Goal: Information Seeking & Learning: Understand process/instructions

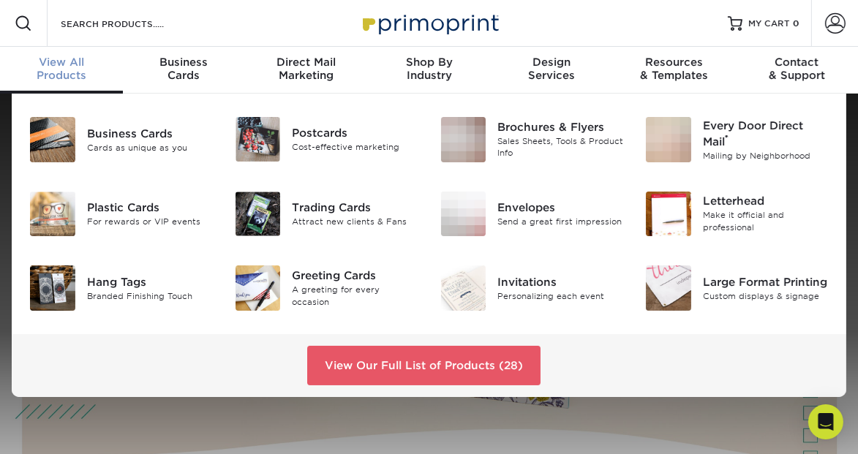
click at [61, 64] on span "View All" at bounding box center [61, 62] width 123 height 13
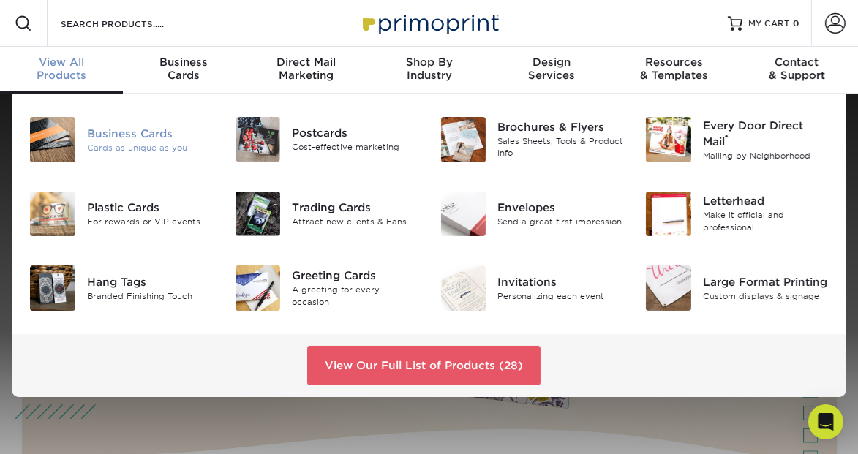
click at [124, 136] on div "Business Cards" at bounding box center [150, 133] width 126 height 16
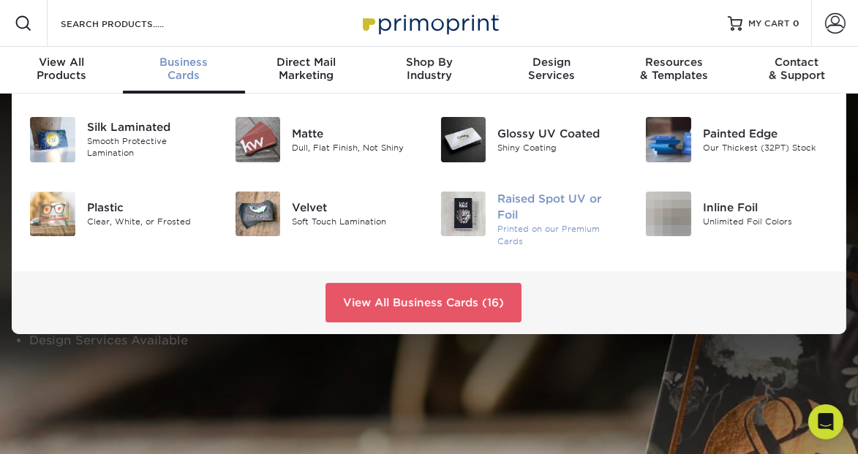
click at [539, 201] on div "Raised Spot UV or Foil" at bounding box center [561, 208] width 126 height 32
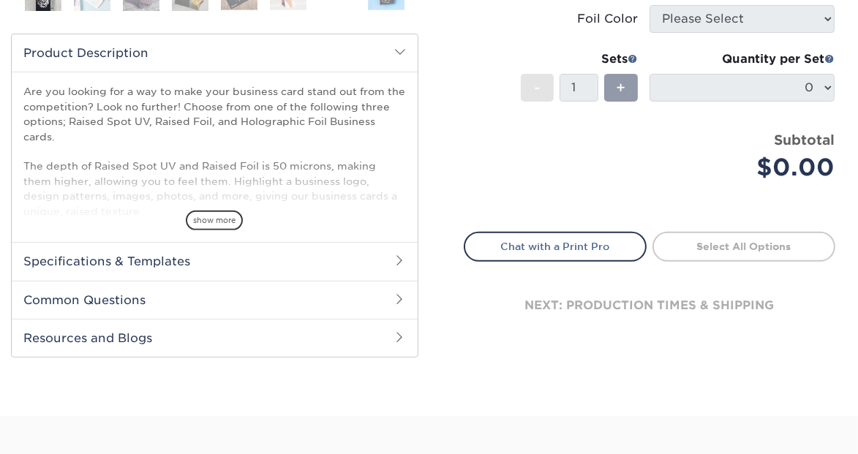
scroll to position [569, 0]
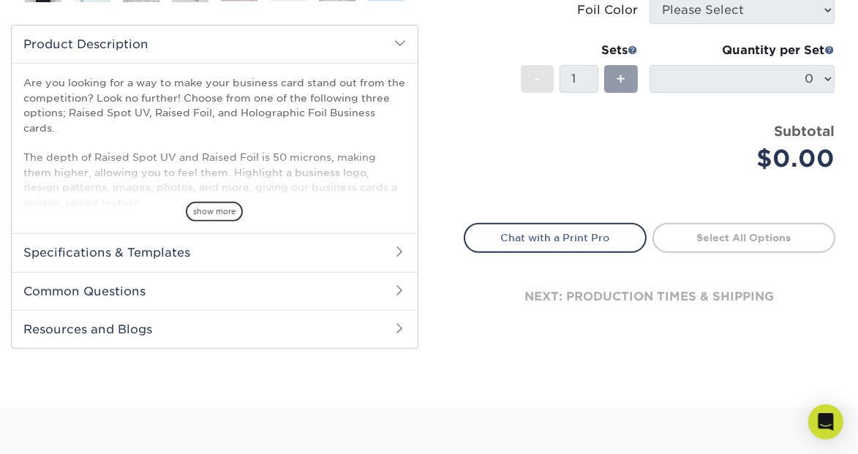
click at [138, 245] on h2 "Specifications & Templates" at bounding box center [215, 252] width 406 height 38
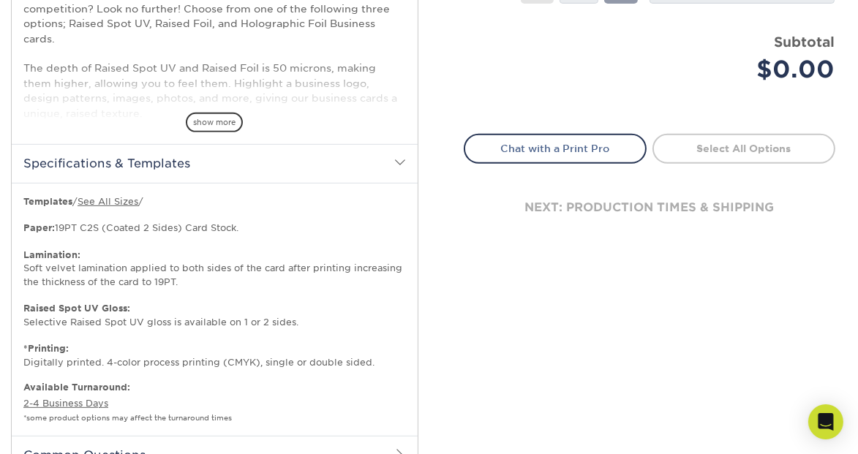
scroll to position [571, 0]
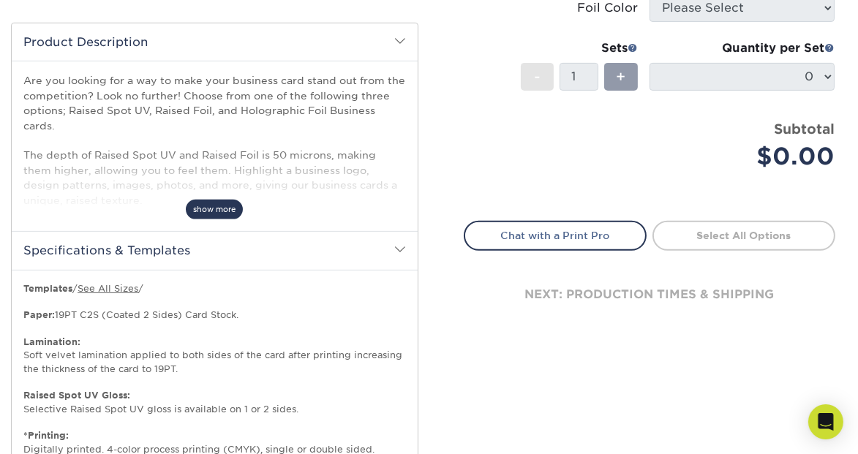
click at [224, 214] on span "show more" at bounding box center [214, 210] width 57 height 20
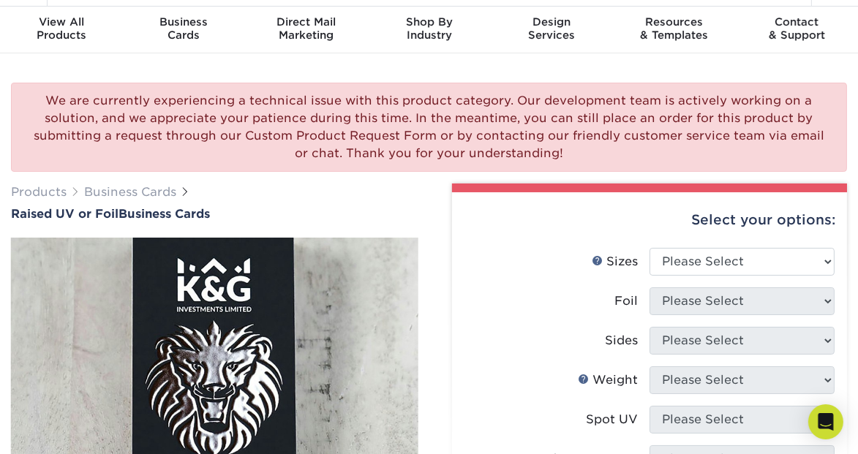
scroll to position [0, 0]
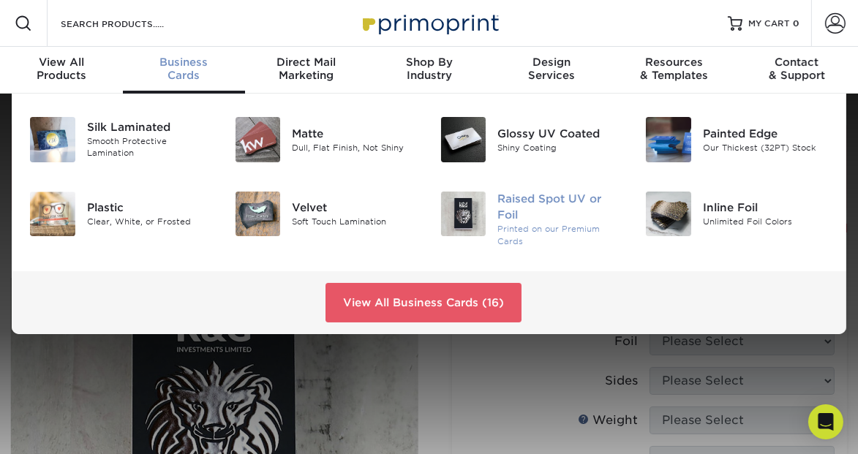
click at [512, 198] on div "Raised Spot UV or Foil" at bounding box center [561, 208] width 126 height 32
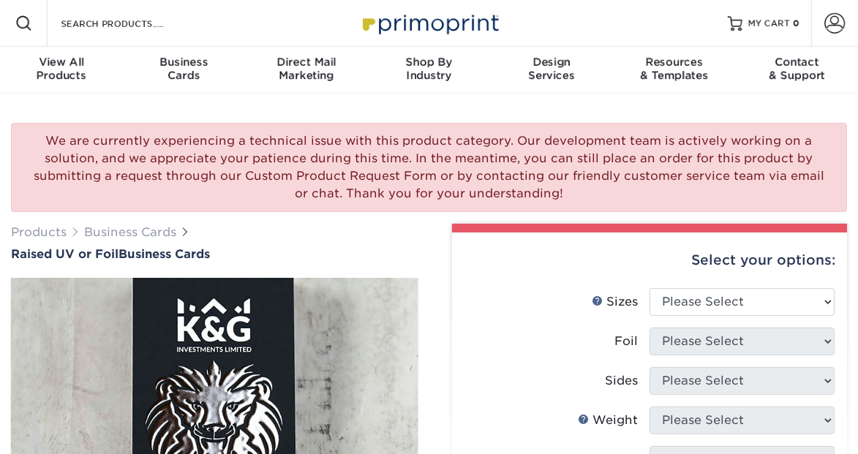
scroll to position [438, 0]
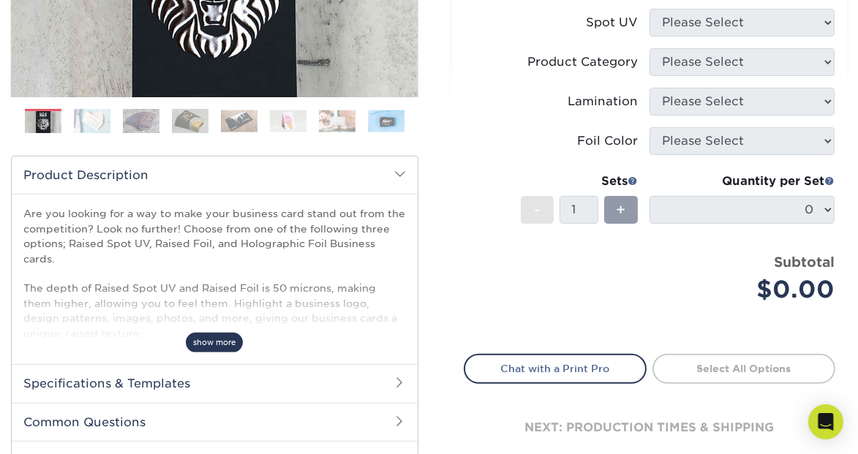
click at [222, 345] on span "show more" at bounding box center [214, 343] width 57 height 20
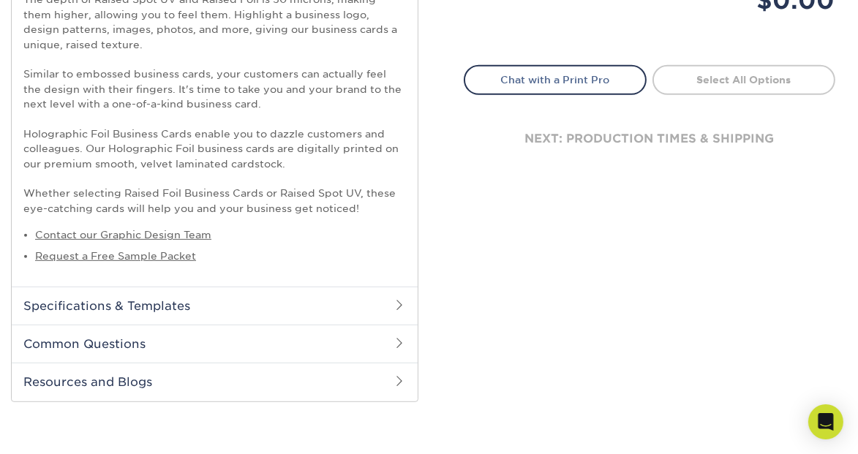
scroll to position [732, 0]
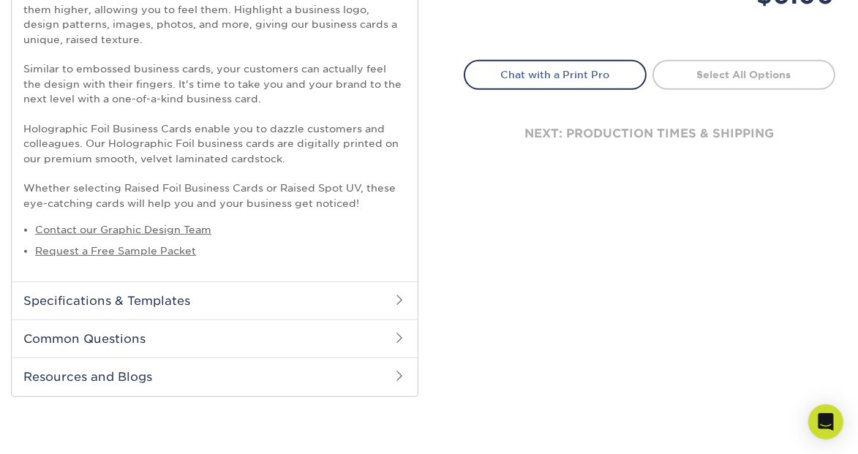
click at [157, 297] on h2 "Specifications & Templates" at bounding box center [215, 301] width 406 height 38
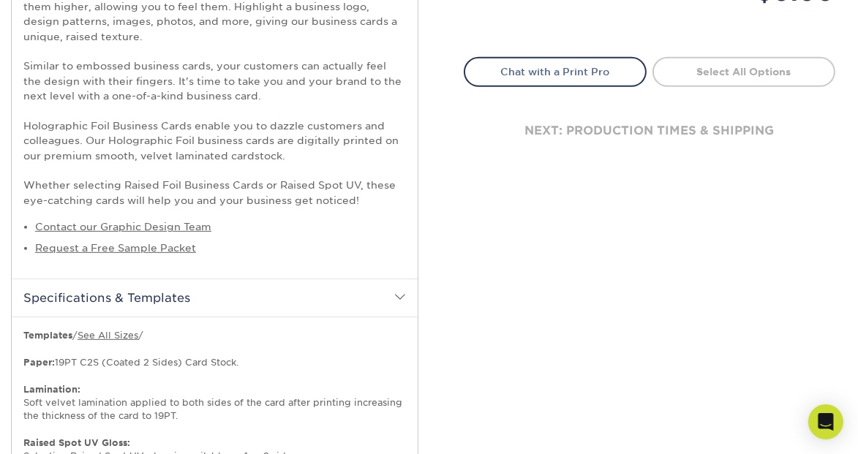
scroll to position [713, 0]
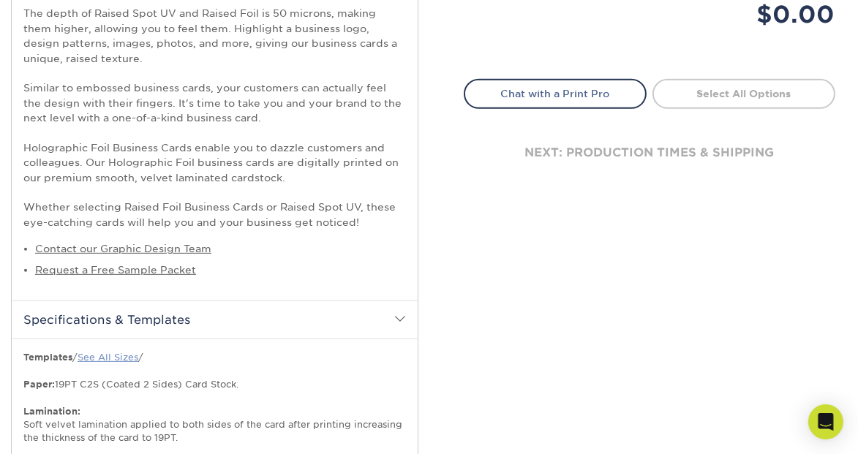
click at [118, 353] on link "See All Sizes" at bounding box center [108, 357] width 61 height 11
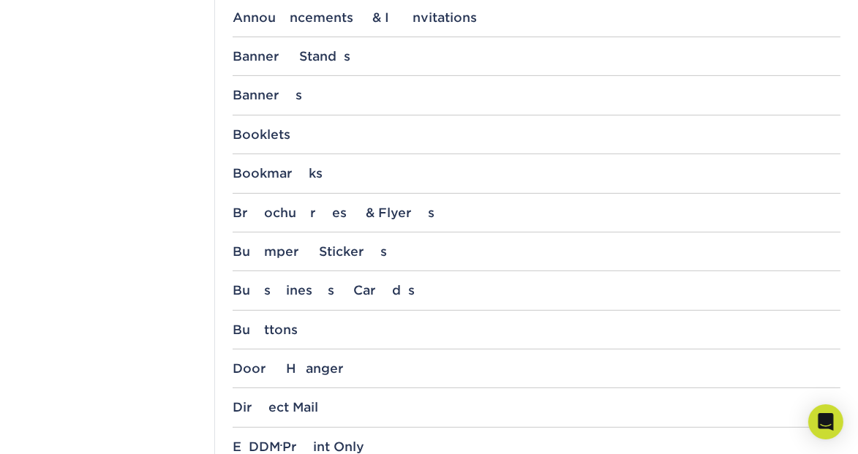
scroll to position [614, 0]
click at [293, 288] on div "Business Cards" at bounding box center [537, 289] width 608 height 15
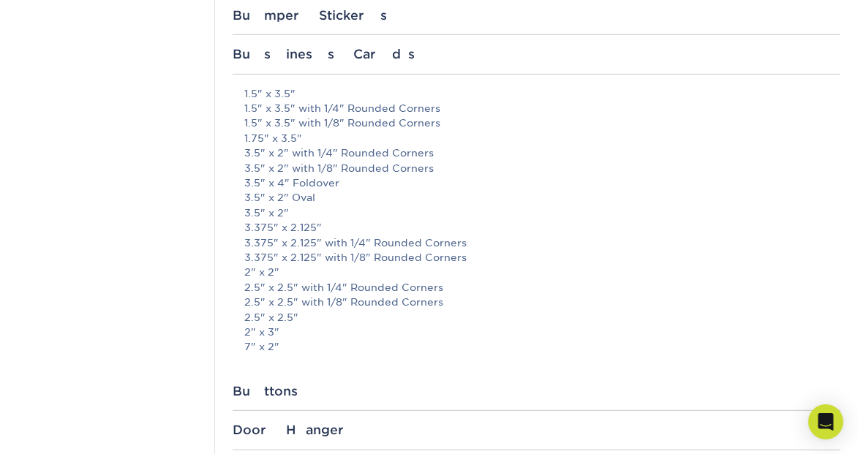
scroll to position [850, 0]
click at [273, 209] on link "3.5" x 2"" at bounding box center [266, 213] width 45 height 12
